Goal: Navigation & Orientation: Find specific page/section

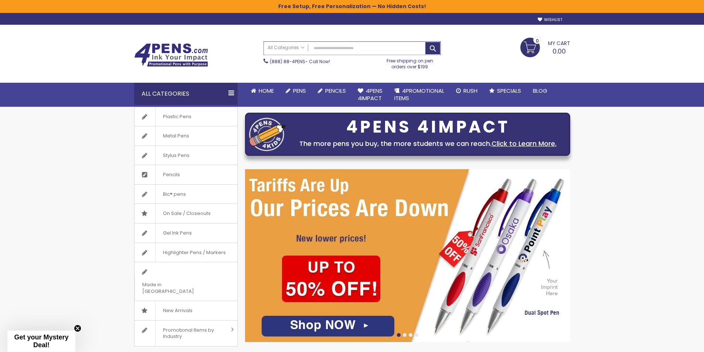
click at [354, 50] on input "Search" at bounding box center [352, 48] width 177 height 13
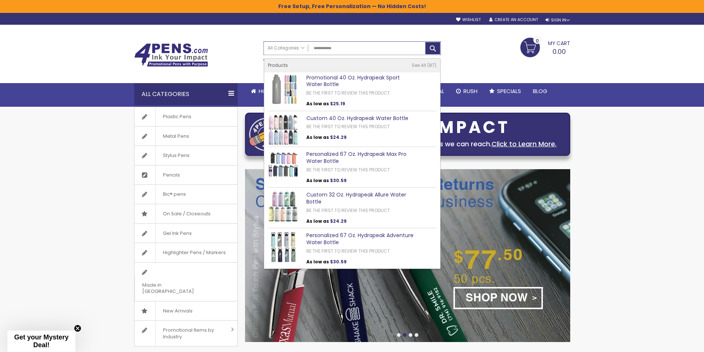
type input "**********"
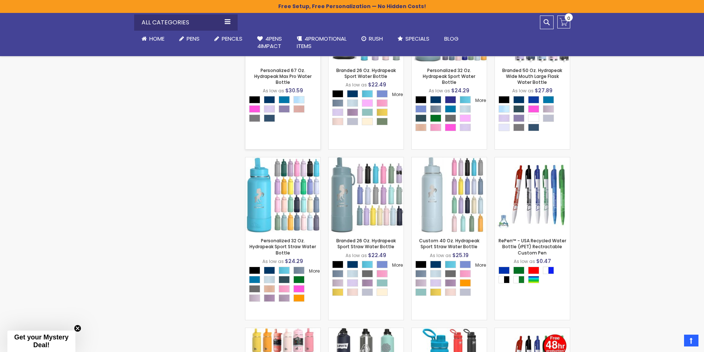
scroll to position [481, 0]
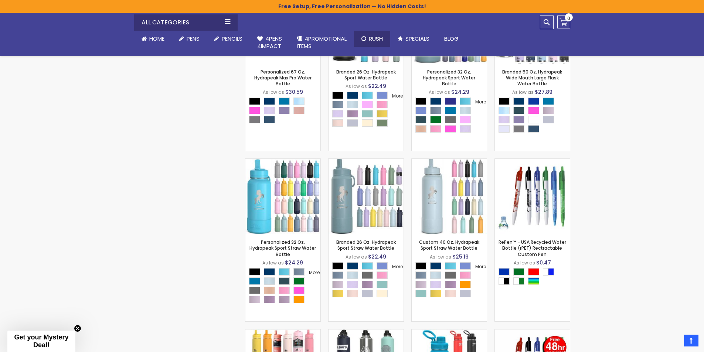
click at [376, 38] on span "Rush" at bounding box center [376, 39] width 14 height 8
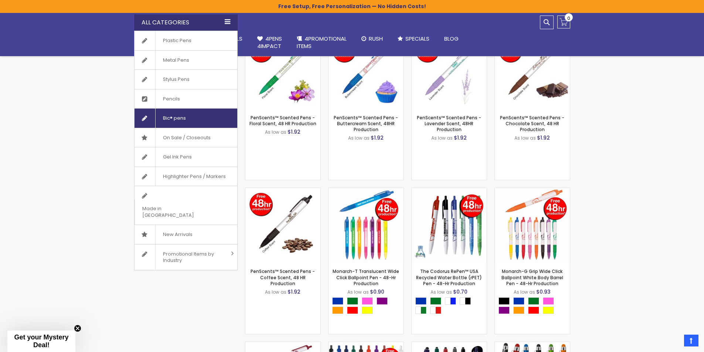
scroll to position [222, 0]
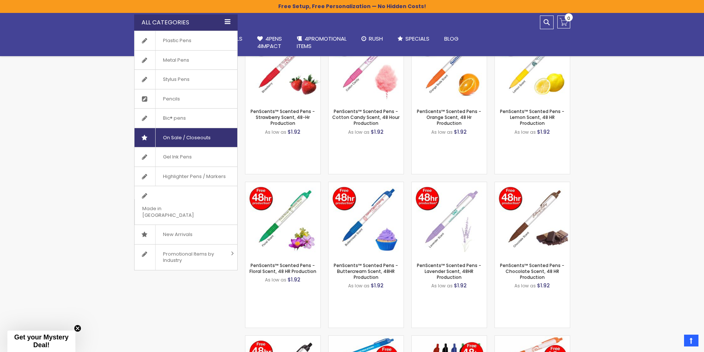
click at [182, 142] on span "On Sale / Closeouts" at bounding box center [186, 137] width 63 height 19
